Goal: Navigation & Orientation: Find specific page/section

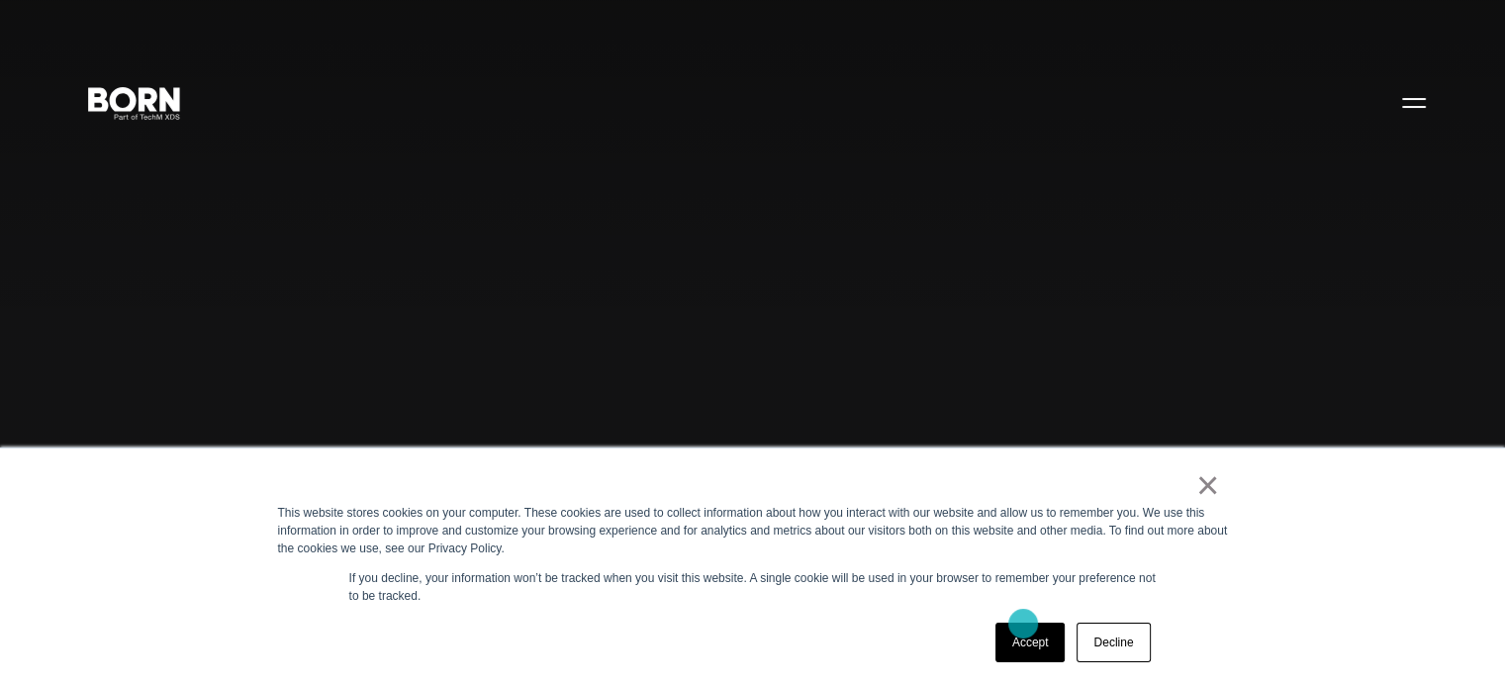
click at [1023, 624] on link "Accept" at bounding box center [1031, 643] width 70 height 40
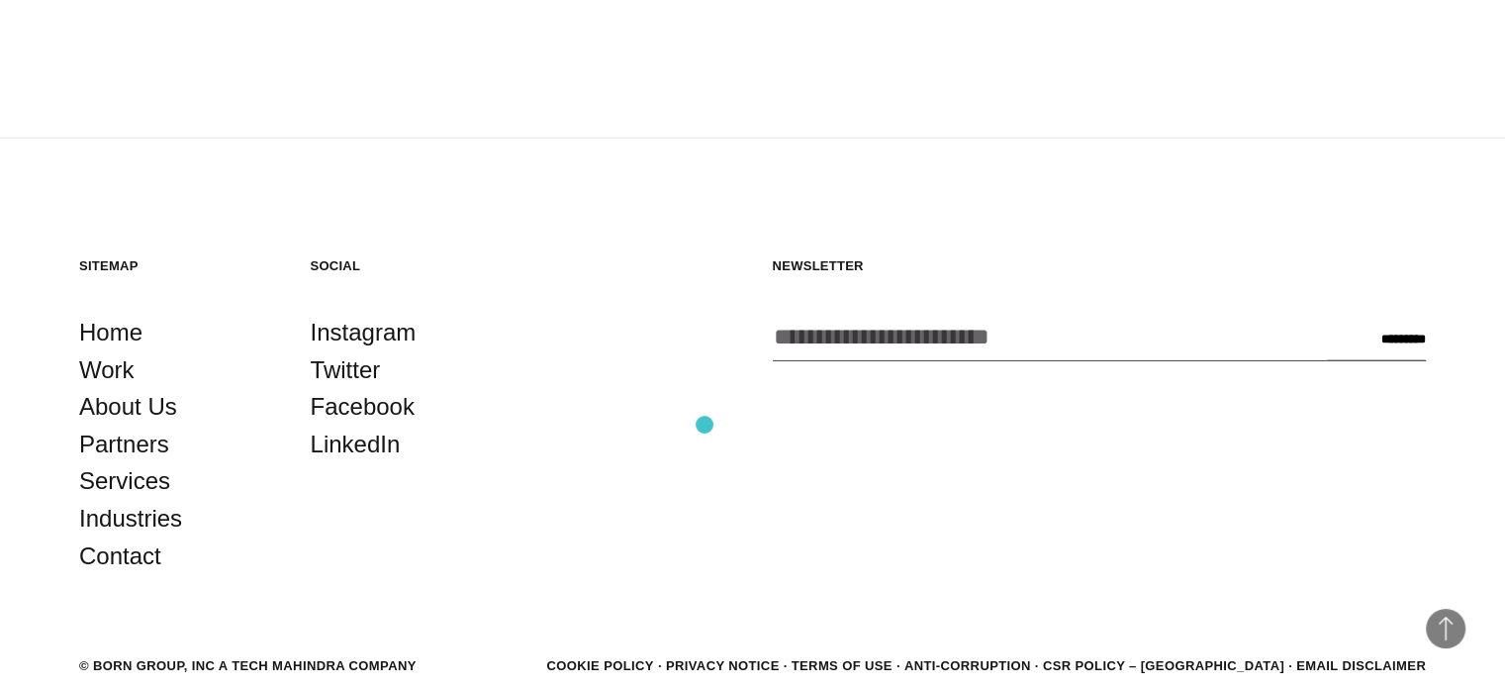
scroll to position [5147, 0]
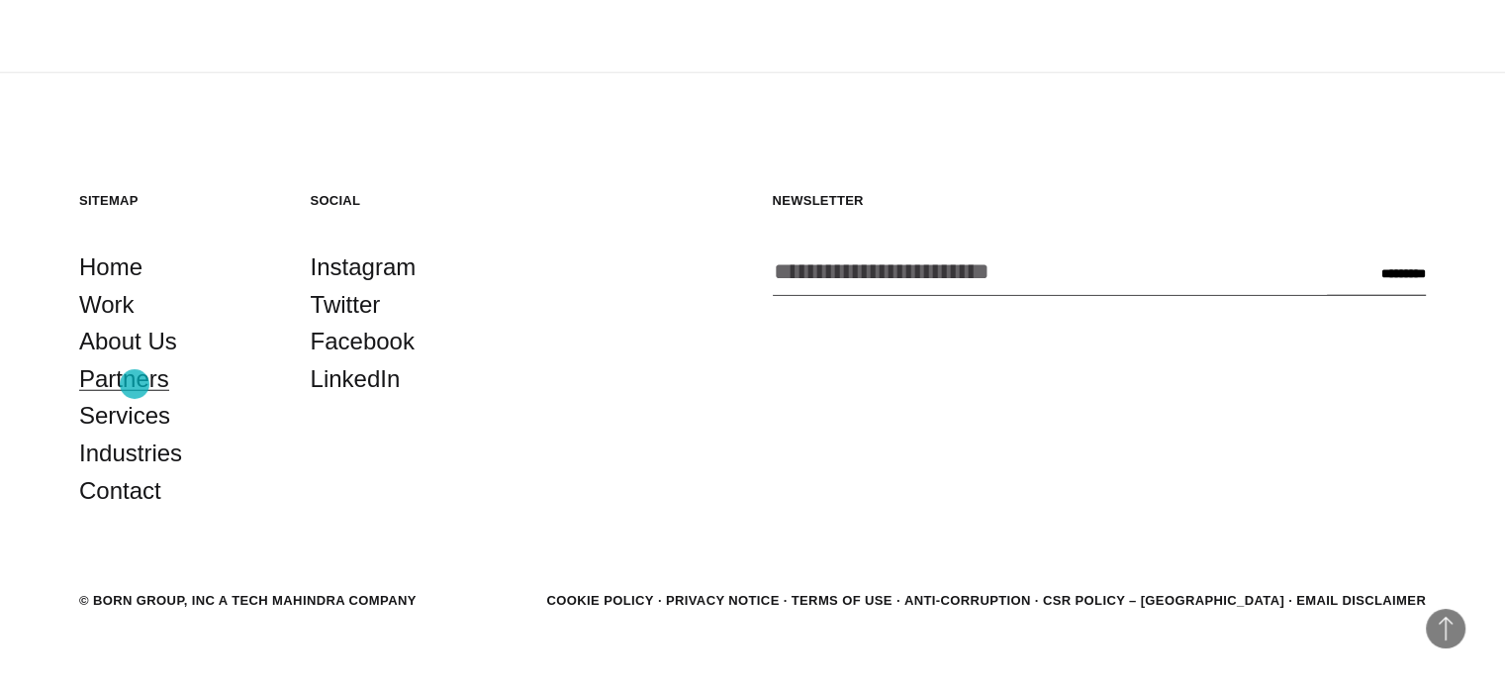
click at [135, 384] on link "Partners" at bounding box center [124, 379] width 90 height 38
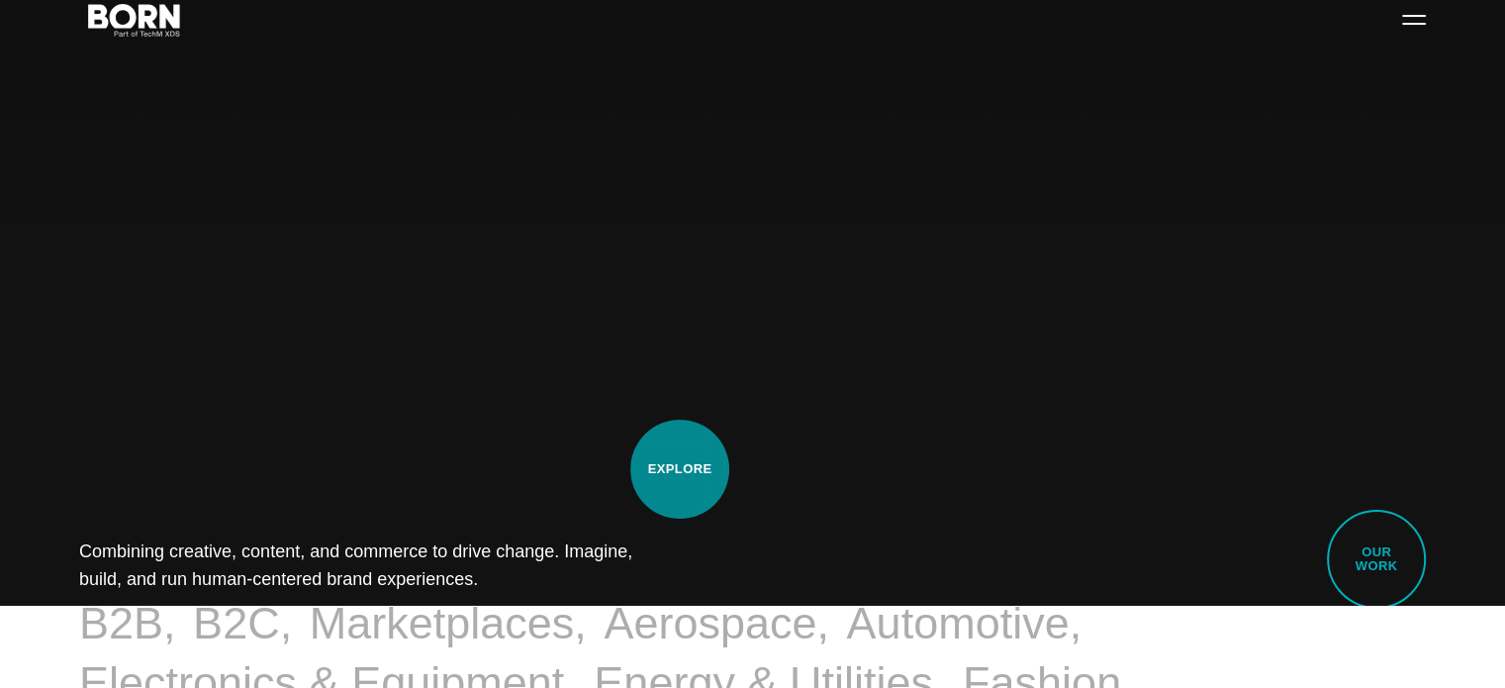
scroll to position [0, 0]
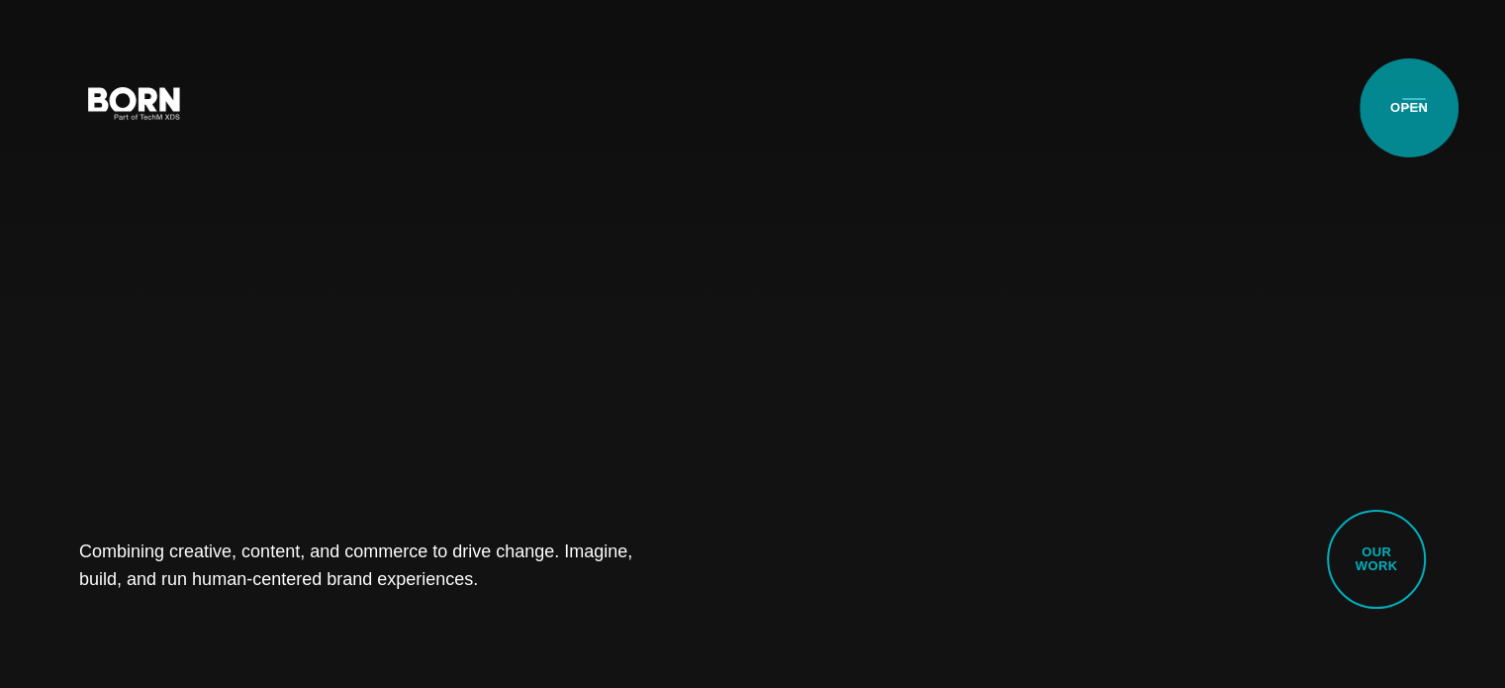
click at [1409, 108] on button "Primary Menu" at bounding box center [1415, 102] width 48 height 42
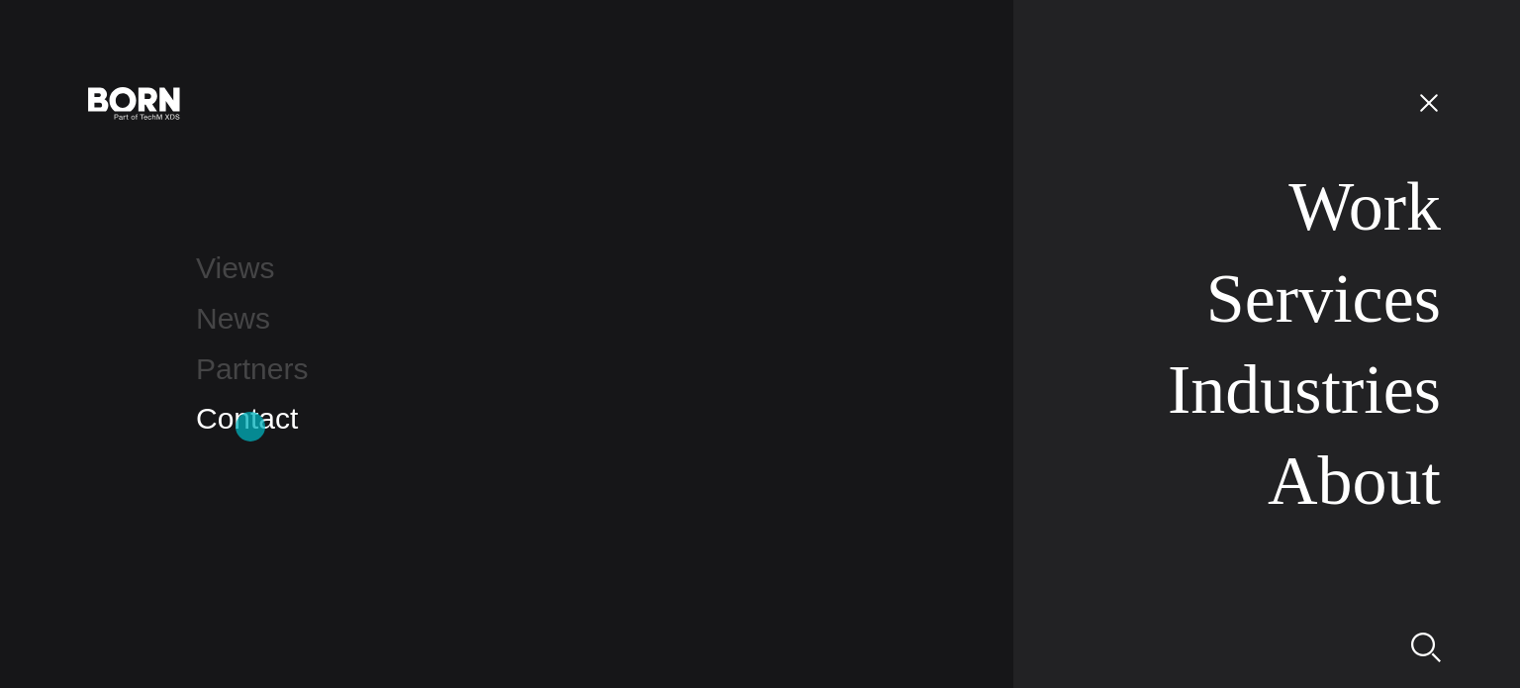
click at [250, 427] on link "Contact" at bounding box center [247, 418] width 102 height 33
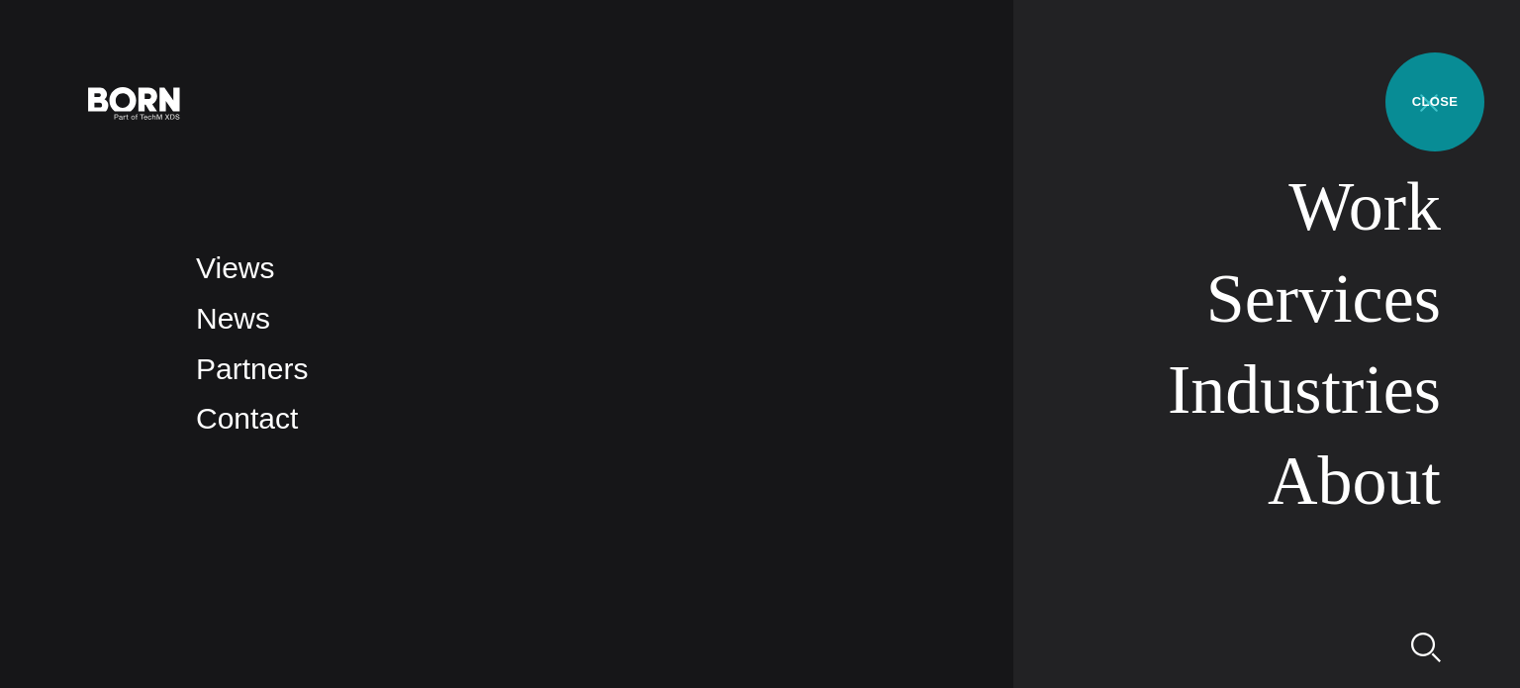
click at [1435, 102] on button "Primary Menu" at bounding box center [1429, 102] width 48 height 42
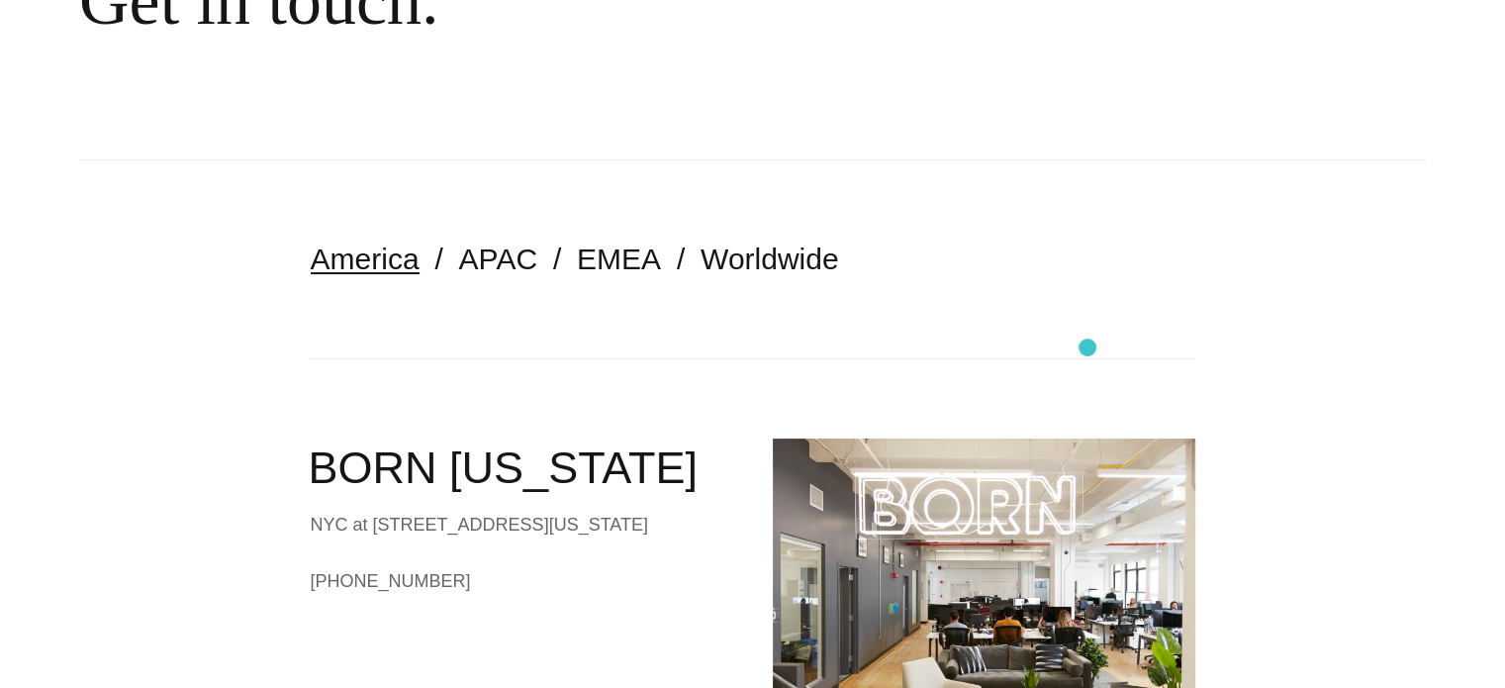
scroll to position [297, 0]
